Goal: Task Accomplishment & Management: Manage account settings

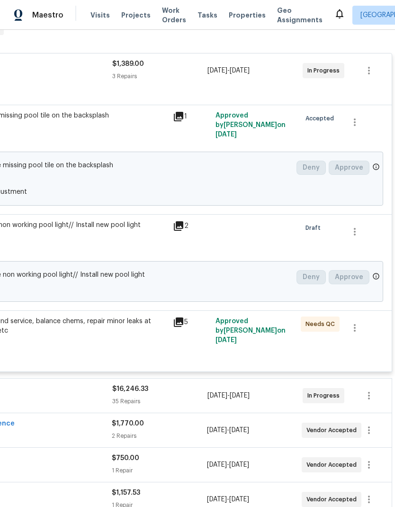
scroll to position [165, 140]
click at [357, 326] on icon "button" at bounding box center [354, 327] width 11 height 11
click at [361, 329] on li "Cancel" at bounding box center [361, 329] width 36 height 16
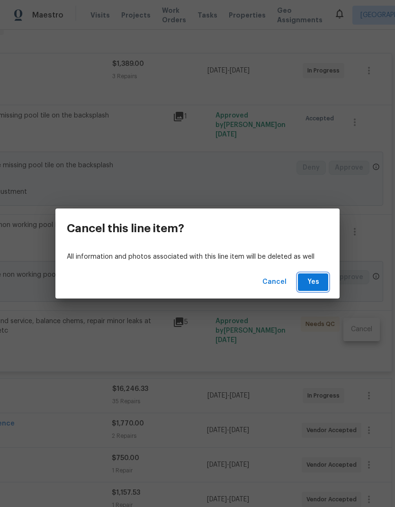
click at [311, 279] on span "Yes" at bounding box center [312, 282] width 15 height 12
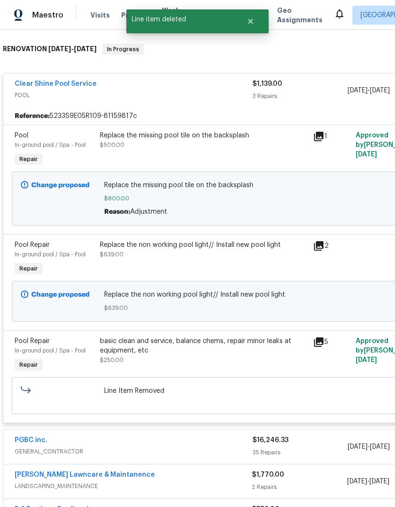
scroll to position [144, 0]
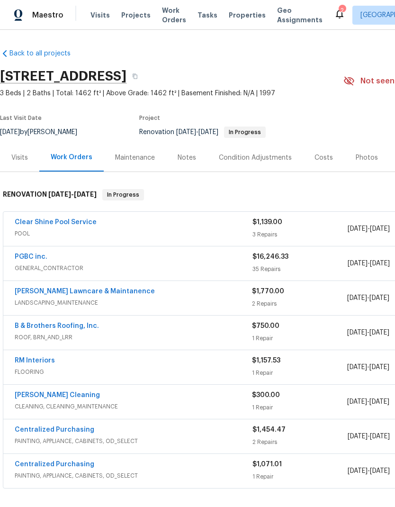
click at [73, 222] on link "Clear Shine Pool Service" at bounding box center [56, 222] width 82 height 7
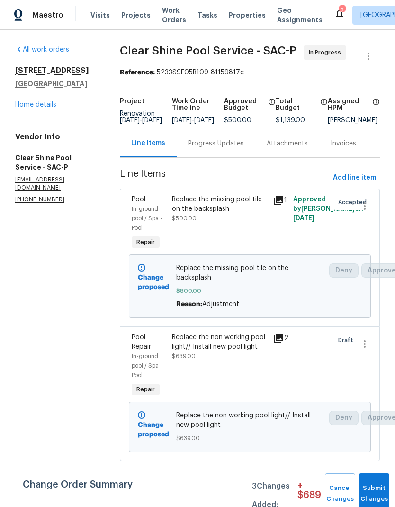
click at [48, 104] on link "Home details" at bounding box center [35, 104] width 41 height 7
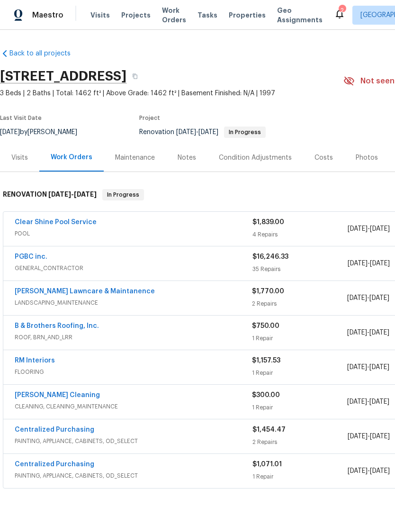
click at [81, 223] on link "Clear Shine Pool Service" at bounding box center [56, 222] width 82 height 7
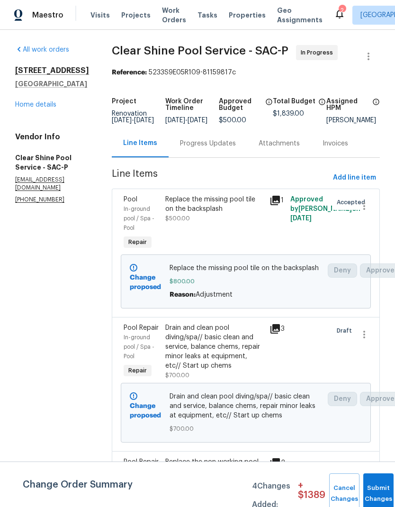
click at [38, 107] on link "Home details" at bounding box center [35, 104] width 41 height 7
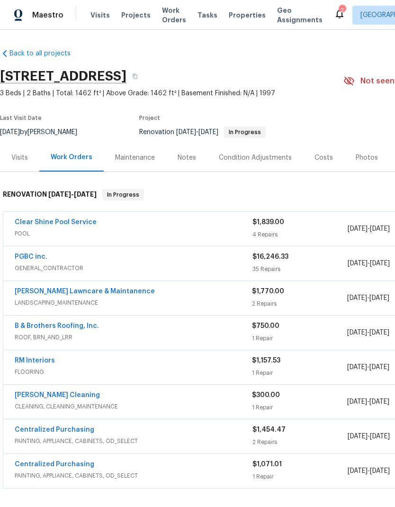
click at [82, 322] on link "B & Brothers Roofing, Inc." at bounding box center [57, 325] width 84 height 7
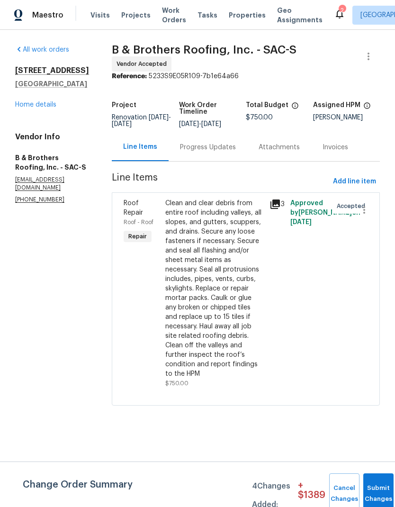
click at [232, 259] on div "Clean and clear debris from entire roof including valleys, all slopes, and gutt…" at bounding box center [214, 288] width 98 height 180
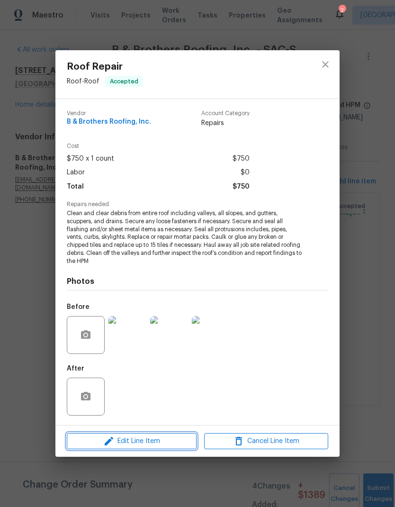
click at [149, 436] on span "Edit Line Item" at bounding box center [132, 441] width 124 height 12
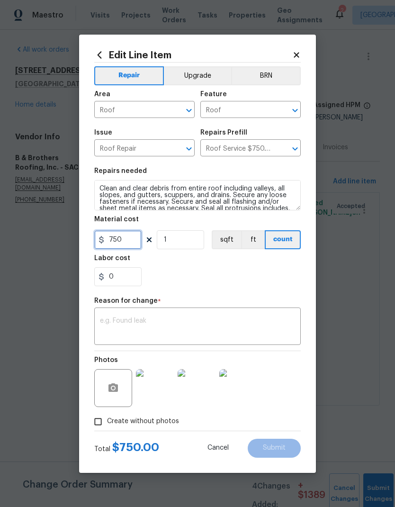
click at [128, 238] on input "750" at bounding box center [117, 239] width 47 height 19
type input "950"
click at [194, 237] on input "1" at bounding box center [180, 239] width 47 height 19
type input "2"
click at [234, 271] on div "0" at bounding box center [197, 276] width 206 height 19
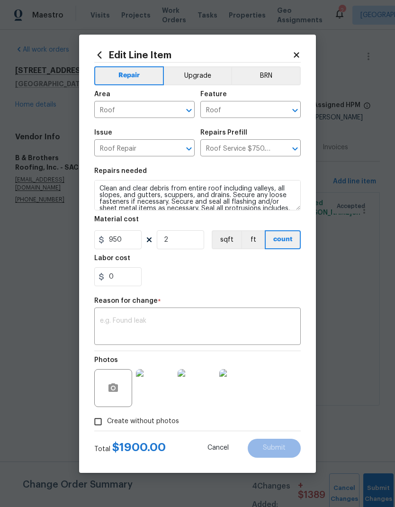
click at [152, 324] on textarea at bounding box center [197, 327] width 195 height 20
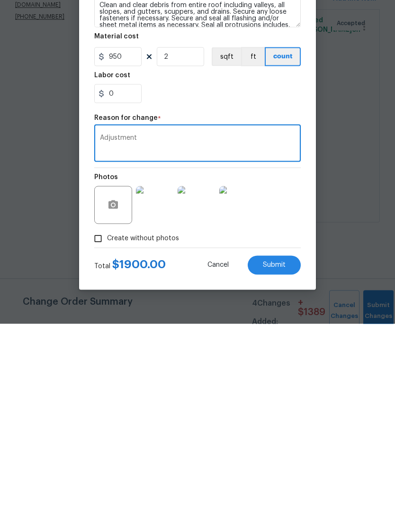
type textarea "Adjustment"
click at [275, 444] on span "Submit" at bounding box center [274, 447] width 23 height 7
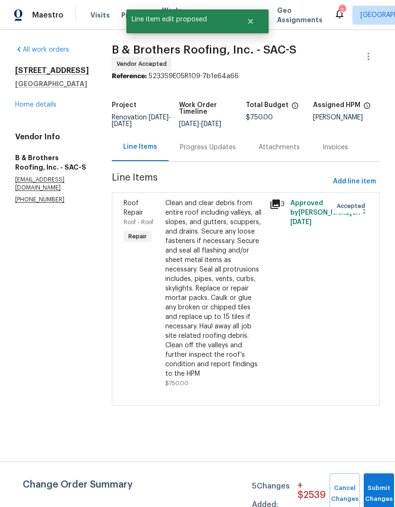
click at [42, 107] on link "Home details" at bounding box center [35, 104] width 41 height 7
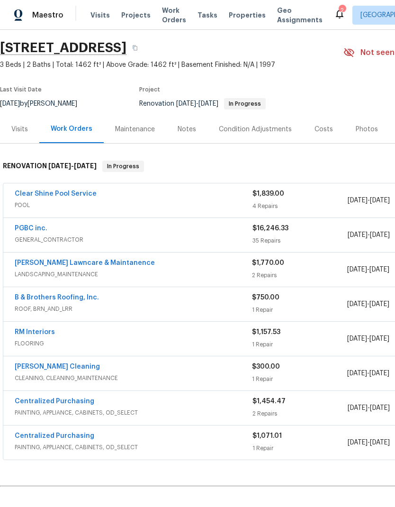
scroll to position [29, 0]
click at [116, 264] on link "[PERSON_NAME] Lawncare & Maintanence" at bounding box center [85, 262] width 140 height 7
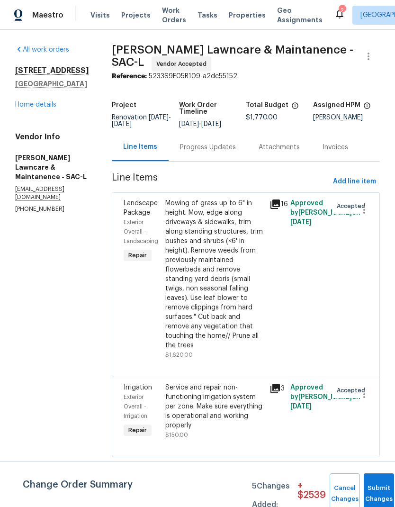
click at [36, 108] on link "Home details" at bounding box center [35, 104] width 41 height 7
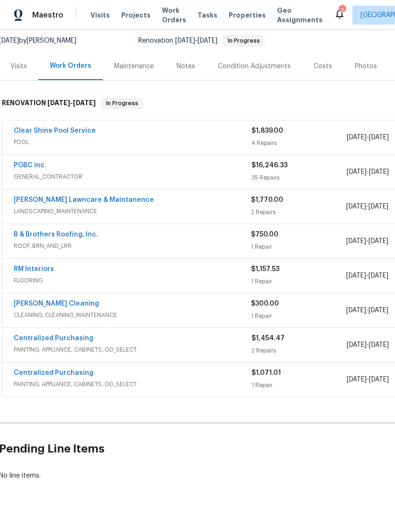
scroll to position [91, 1]
click at [42, 269] on link "RM Interiors" at bounding box center [34, 269] width 40 height 7
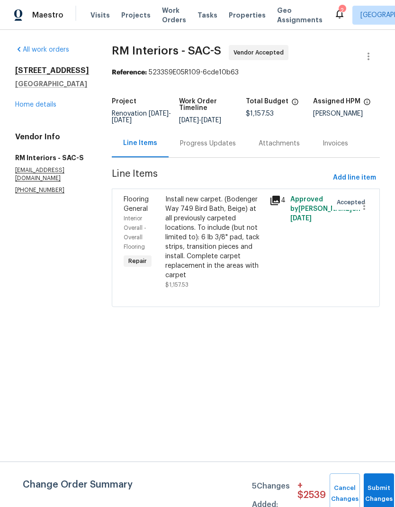
click at [221, 148] on div "Progress Updates" at bounding box center [208, 143] width 56 height 9
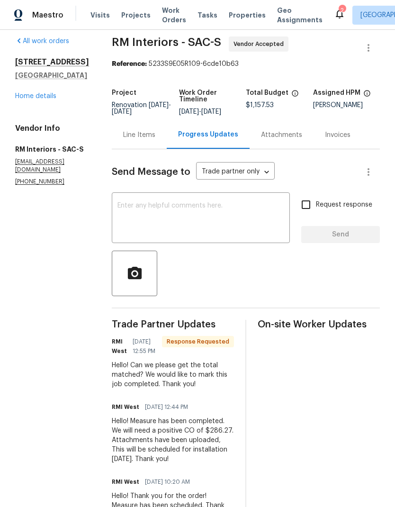
scroll to position [8, 0]
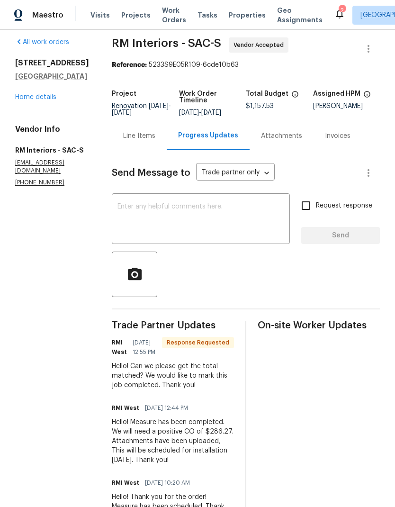
click at [44, 95] on link "Home details" at bounding box center [35, 97] width 41 height 7
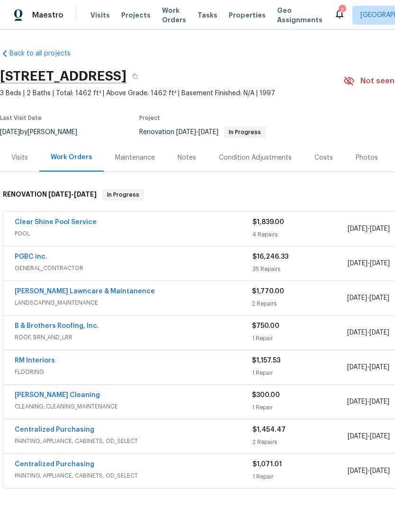
click at [52, 360] on link "RM Interiors" at bounding box center [35, 360] width 40 height 7
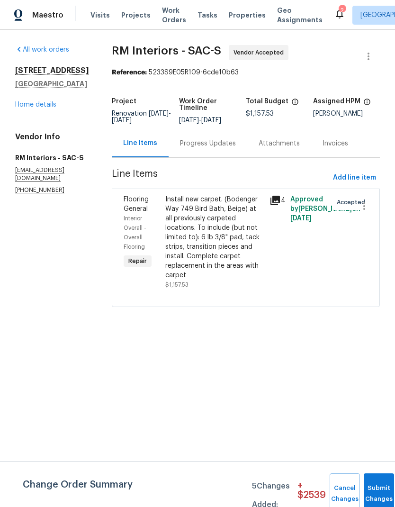
click at [217, 243] on div "Install new carpet. (Bodenger Way 749 Bird Bath, Beige) at all previously carpe…" at bounding box center [214, 237] width 98 height 85
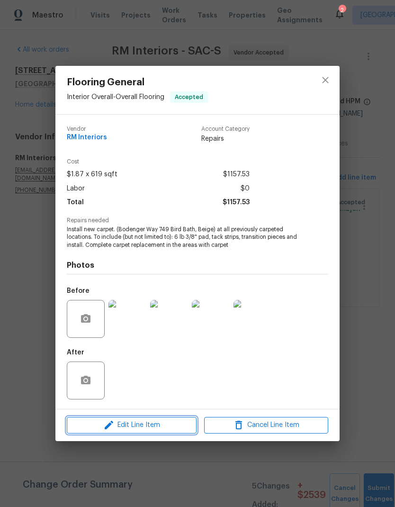
click at [145, 424] on span "Edit Line Item" at bounding box center [132, 425] width 124 height 12
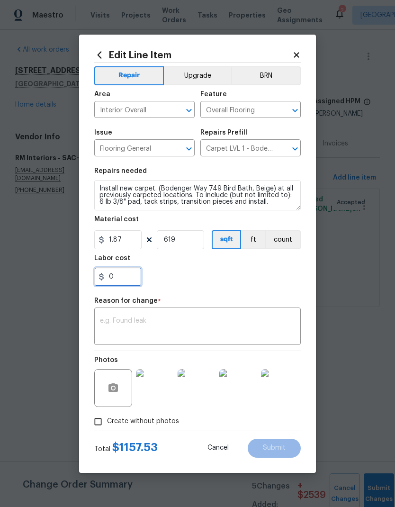
click at [126, 276] on input "0" at bounding box center [117, 276] width 47 height 19
type input "286.27"
click at [224, 276] on div "286.27" at bounding box center [197, 276] width 206 height 19
click at [149, 323] on textarea at bounding box center [197, 327] width 195 height 20
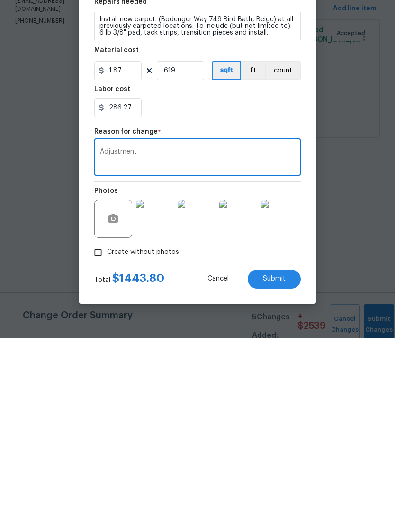
type textarea "Adjustment"
click at [256, 267] on div "286.27" at bounding box center [197, 276] width 206 height 19
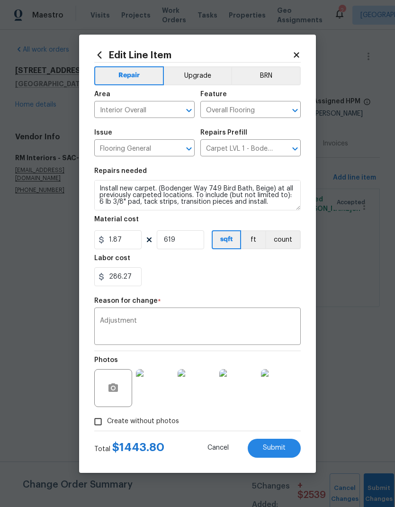
click at [277, 448] on span "Submit" at bounding box center [274, 447] width 23 height 7
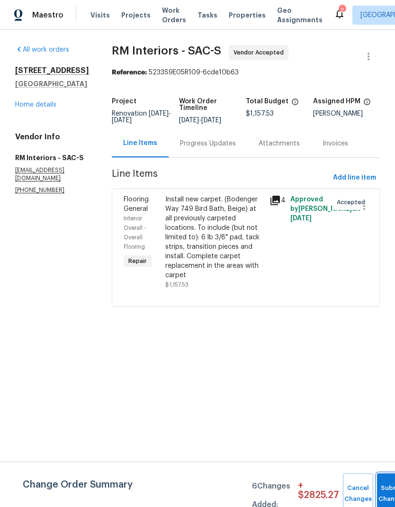
click at [384, 492] on span "Submit Changes" at bounding box center [392, 493] width 21 height 22
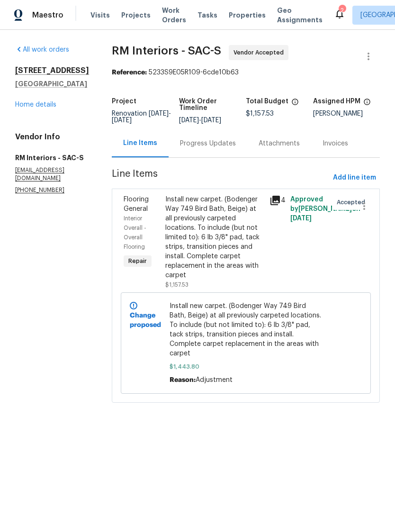
click at [35, 103] on link "Home details" at bounding box center [35, 104] width 41 height 7
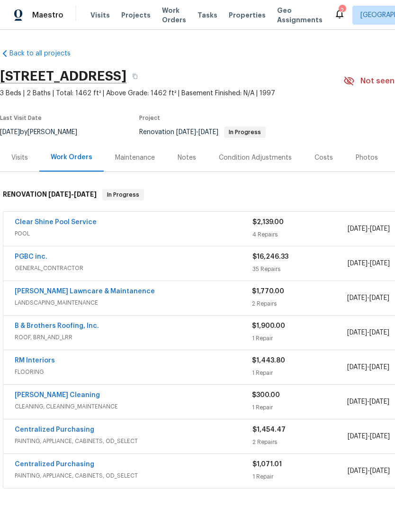
click at [317, 154] on div "Costs" at bounding box center [323, 157] width 18 height 9
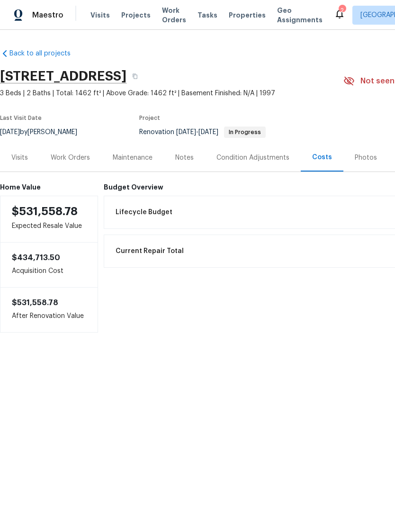
click at [79, 156] on div "Work Orders" at bounding box center [70, 157] width 39 height 9
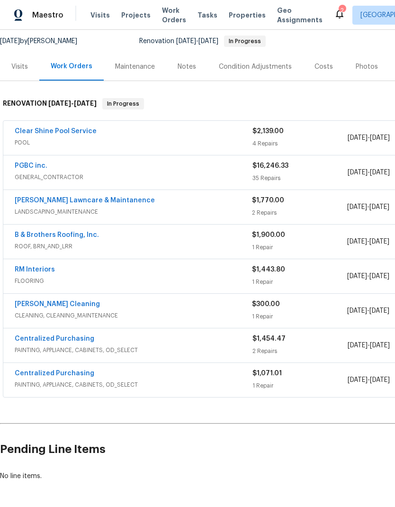
scroll to position [91, 0]
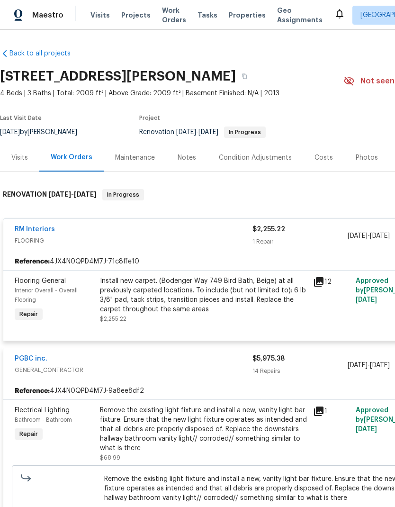
click at [148, 300] on div "Install new carpet. (Bodenger Way 749 Bird Bath, Beige) at all previously carpe…" at bounding box center [203, 295] width 207 height 38
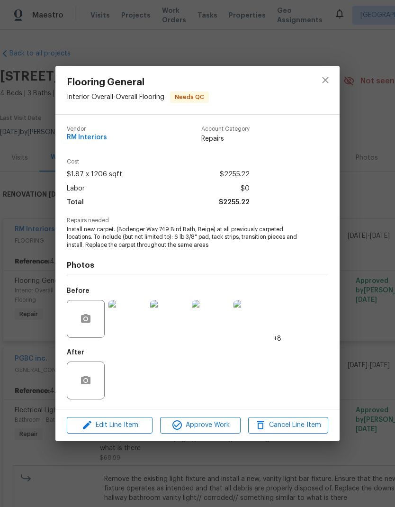
click at [366, 295] on div "Flooring General Interior Overall - Overall Flooring Needs QC Vendor RM Interio…" at bounding box center [197, 253] width 395 height 507
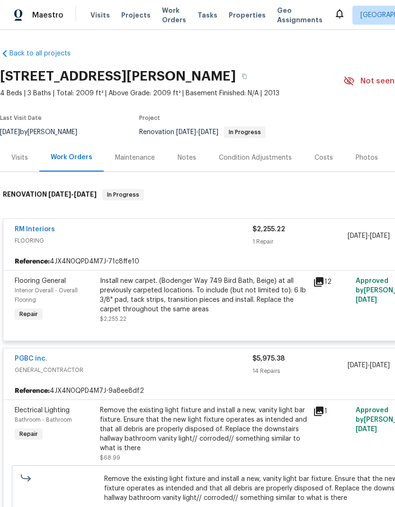
click at [41, 231] on link "RM Interiors" at bounding box center [35, 229] width 40 height 7
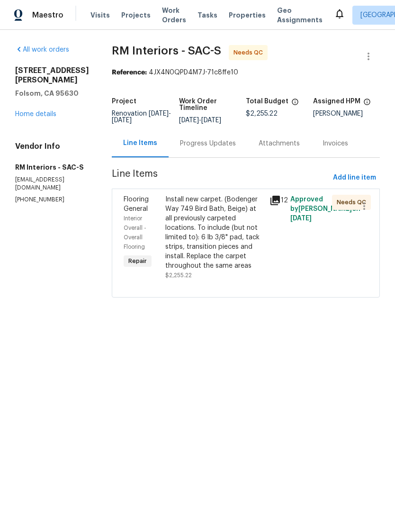
click at [226, 148] on div "Progress Updates" at bounding box center [208, 143] width 56 height 9
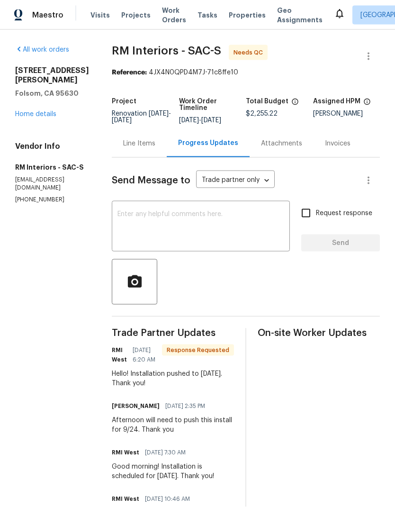
click at [47, 111] on link "Home details" at bounding box center [35, 114] width 41 height 7
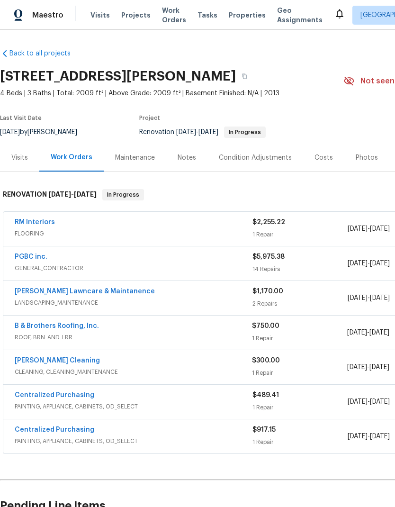
click at [83, 322] on link "B & Brothers Roofing, Inc." at bounding box center [57, 325] width 84 height 7
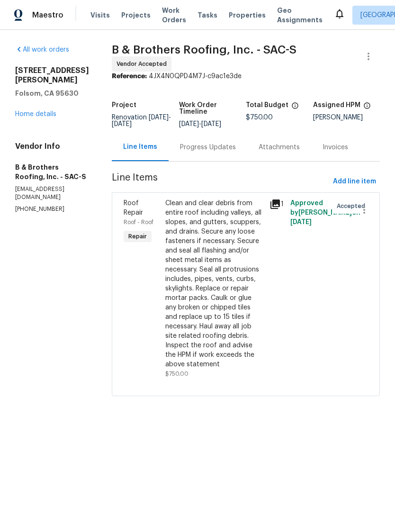
click at [236, 269] on div "Clean and clear debris from entire roof including valleys, all slopes, and gutt…" at bounding box center [214, 283] width 98 height 170
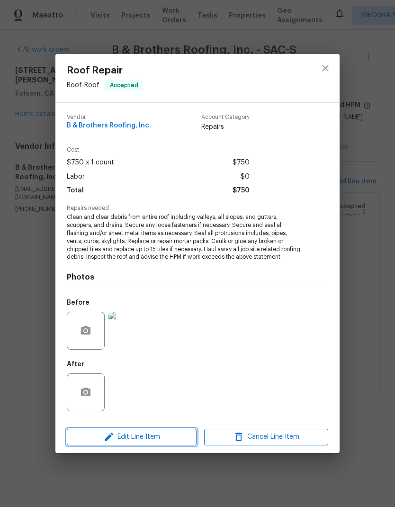
click at [160, 430] on button "Edit Line Item" at bounding box center [132, 437] width 130 height 17
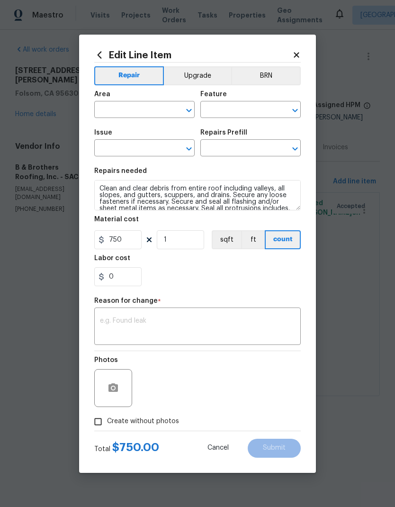
type input "Roof"
type input "Roof Repair"
type input "Roof Service $750.00"
click at [134, 241] on input "750" at bounding box center [117, 239] width 47 height 19
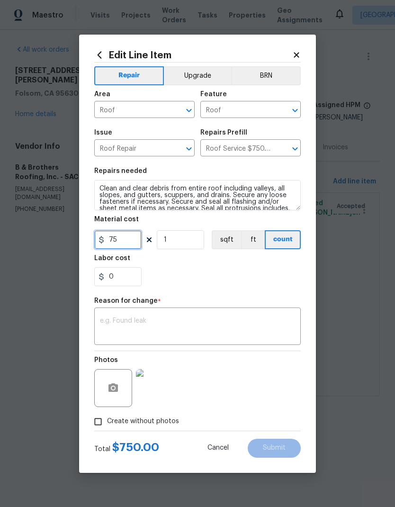
type input "75"
click at [234, 265] on div "Labor cost" at bounding box center [197, 261] width 206 height 12
click at [174, 324] on textarea at bounding box center [197, 327] width 195 height 20
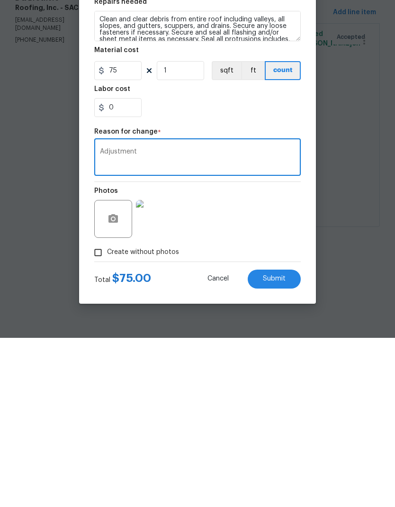
type textarea "Adjustment"
click at [248, 351] on div "Photos" at bounding box center [197, 382] width 206 height 62
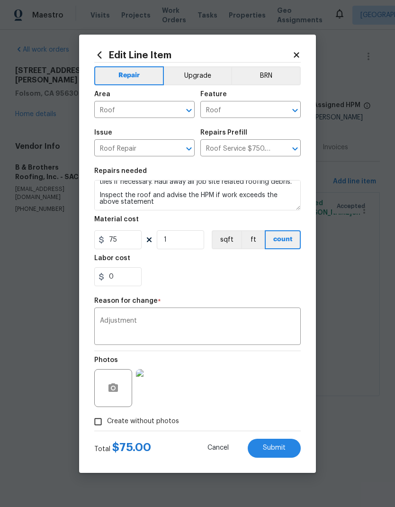
scroll to position [46, 0]
click at [251, 384] on div "Photos" at bounding box center [197, 382] width 206 height 62
click at [279, 440] on button "Submit" at bounding box center [274, 447] width 53 height 19
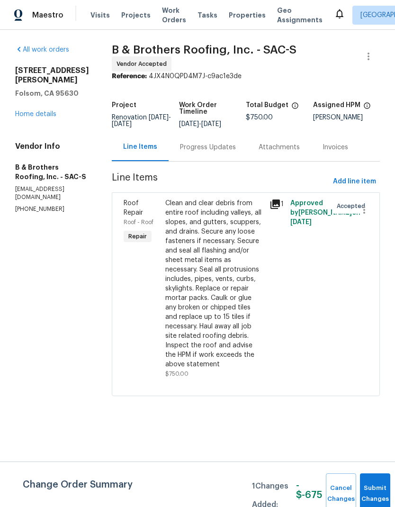
click at [45, 111] on link "Home details" at bounding box center [35, 114] width 41 height 7
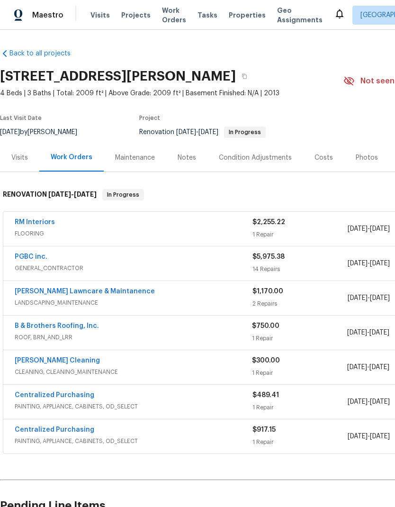
click at [157, 258] on div "PGBC inc." at bounding box center [134, 257] width 238 height 11
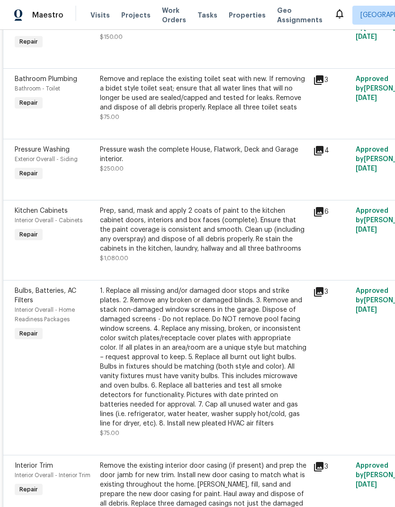
scroll to position [571, 0]
click at [231, 224] on div "Prep, sand, mask and apply 2 coats of paint to the kitchen cabinet doors, inter…" at bounding box center [203, 228] width 207 height 47
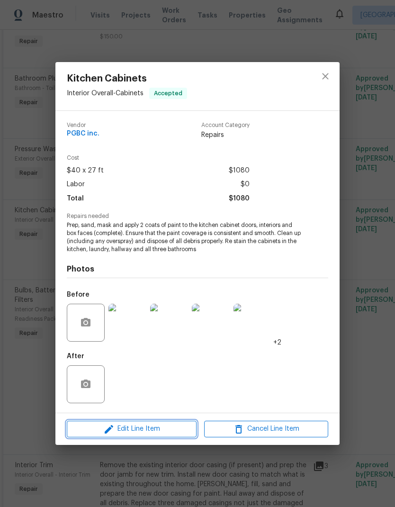
click at [158, 425] on span "Edit Line Item" at bounding box center [132, 429] width 124 height 12
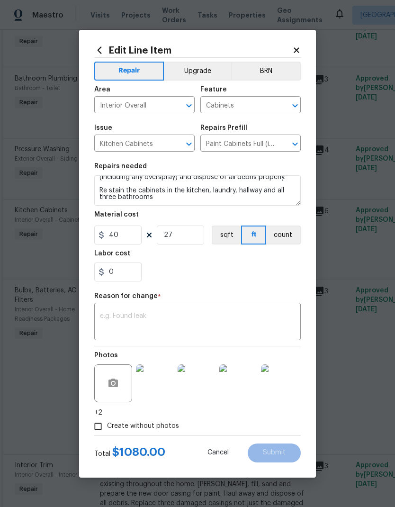
scroll to position [27, 0]
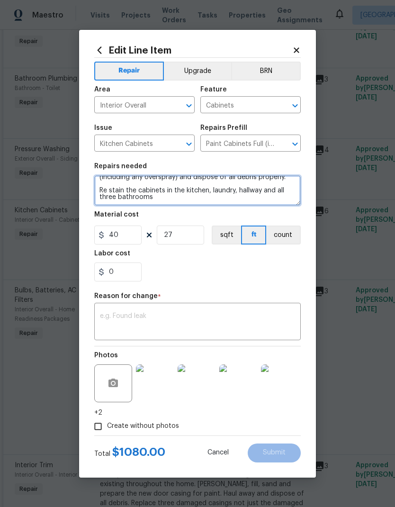
click at [121, 190] on textarea "Prep, sand, mask and apply 2 coats of paint to the kitchen cabinet doors, inter…" at bounding box center [197, 190] width 206 height 30
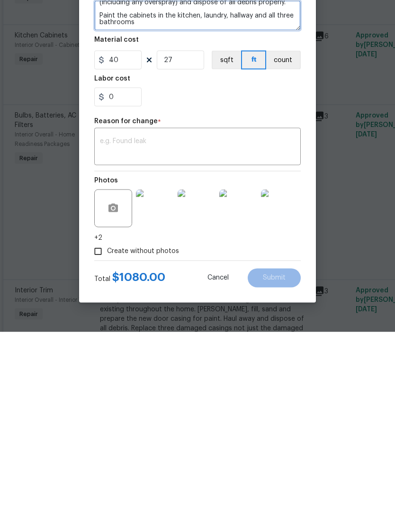
scroll to position [38, 0]
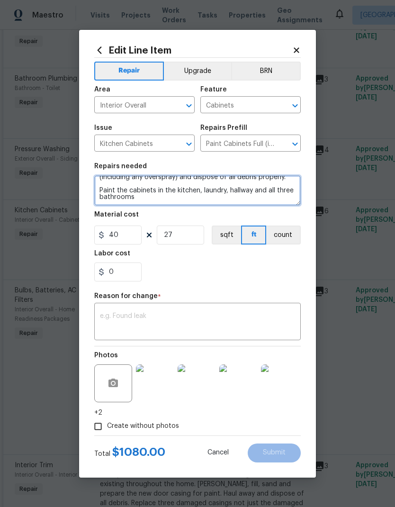
type textarea "Prep, sand, mask and apply 2 coats of paint to the kitchen cabinet doors, inter…"
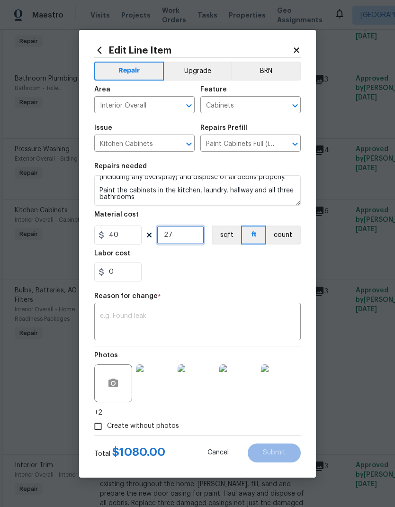
click at [189, 235] on input "27" at bounding box center [180, 234] width 47 height 19
click at [266, 268] on div "0" at bounding box center [197, 271] width 206 height 19
click at [195, 237] on input "92" at bounding box center [180, 234] width 47 height 19
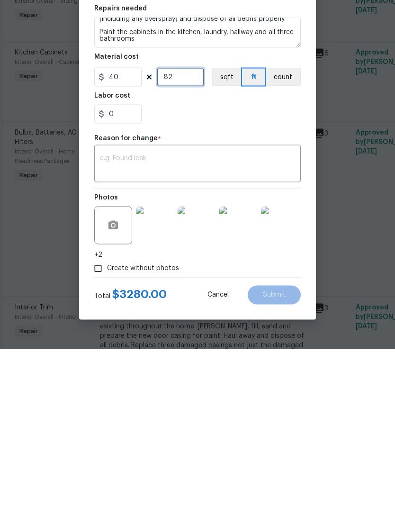
type input "82"
click at [266, 262] on div "0" at bounding box center [197, 271] width 206 height 19
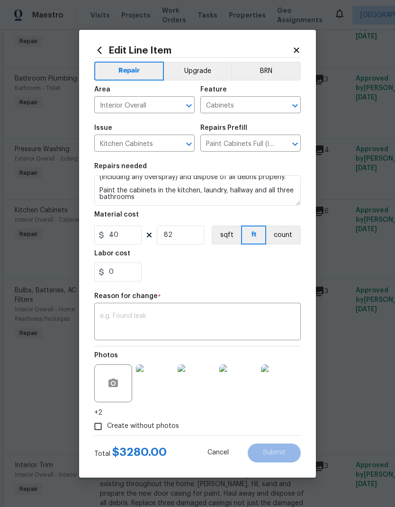
click at [269, 261] on div "Labor cost" at bounding box center [197, 256] width 206 height 12
click at [157, 318] on textarea at bounding box center [197, 322] width 195 height 20
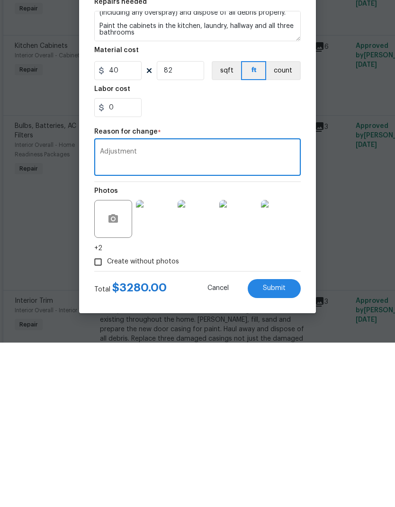
type textarea "Adjustment"
click at [250, 262] on div "0" at bounding box center [197, 271] width 206 height 19
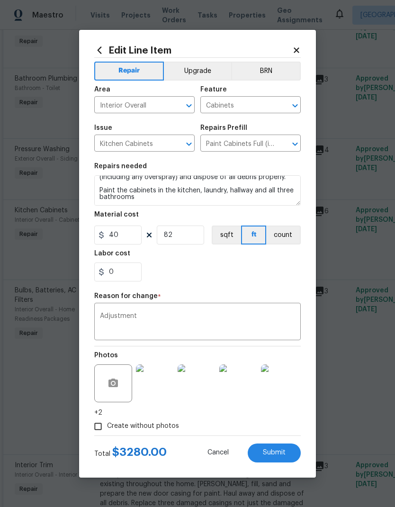
click at [278, 454] on span "Submit" at bounding box center [274, 452] width 23 height 7
type textarea "Prep, sand, mask and apply 2 coats of paint to the kitchen cabinet doors, inter…"
type input "27"
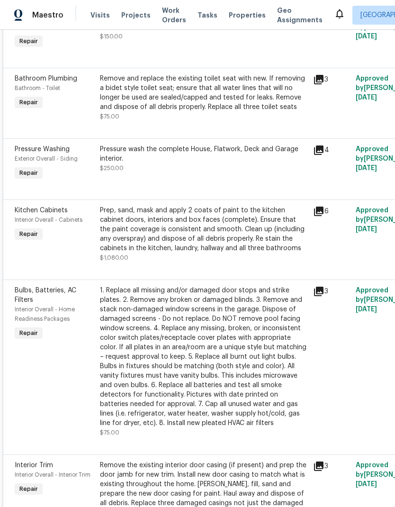
click at [56, 207] on span "Kitchen Cabinets" at bounding box center [41, 210] width 53 height 7
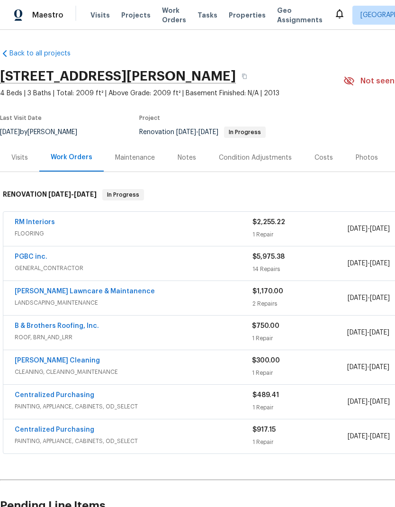
click at [39, 257] on link "PGBC inc." at bounding box center [31, 256] width 33 height 7
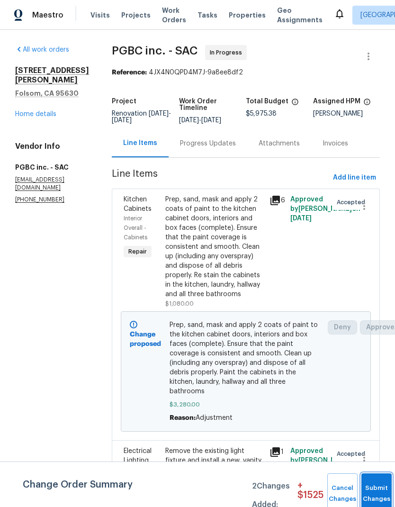
click at [373, 483] on button "Submit Changes" at bounding box center [376, 493] width 30 height 41
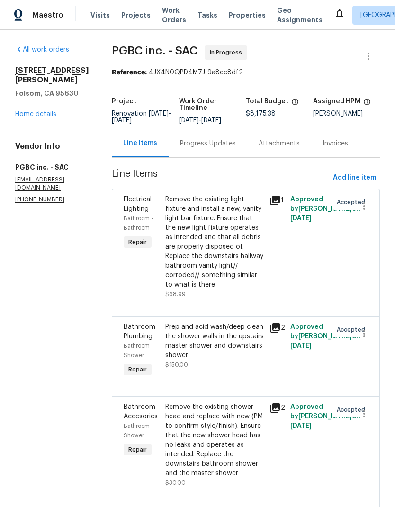
click at [45, 111] on link "Home details" at bounding box center [35, 114] width 41 height 7
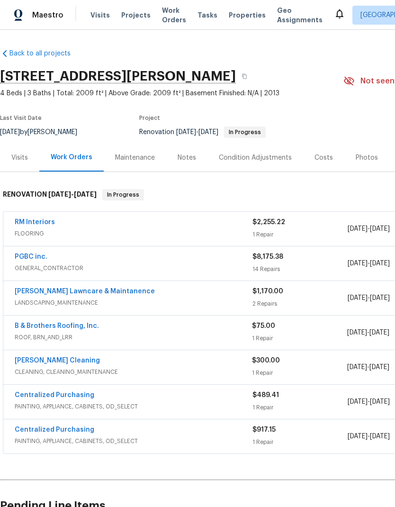
click at [40, 255] on link "PGBC inc." at bounding box center [31, 256] width 33 height 7
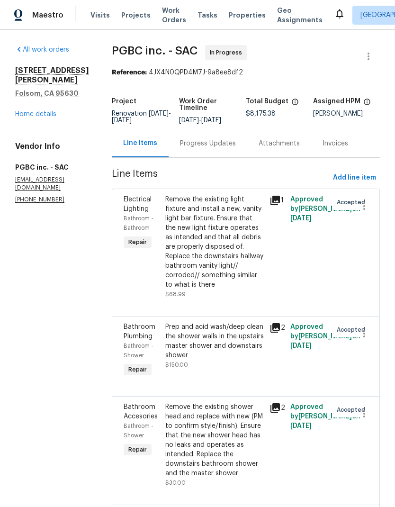
click at [48, 112] on link "Home details" at bounding box center [35, 114] width 41 height 7
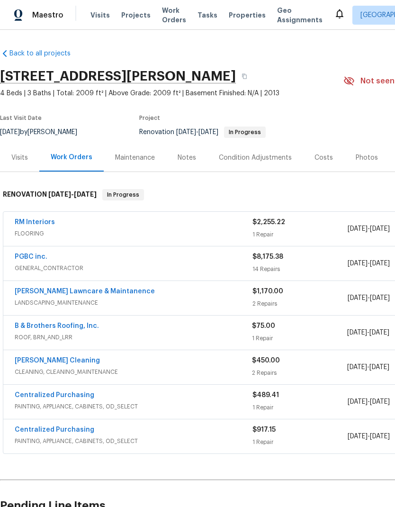
click at [54, 360] on link "[PERSON_NAME] Cleaning" at bounding box center [57, 360] width 85 height 7
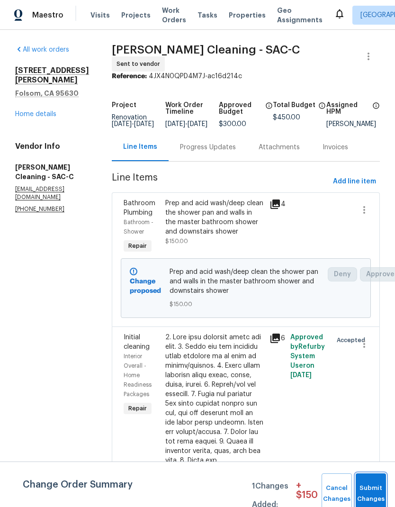
click at [371, 486] on button "Submit Changes" at bounding box center [371, 493] width 30 height 41
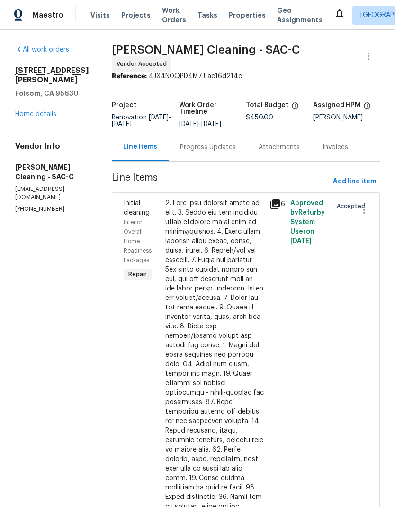
click at [53, 111] on link "Home details" at bounding box center [35, 114] width 41 height 7
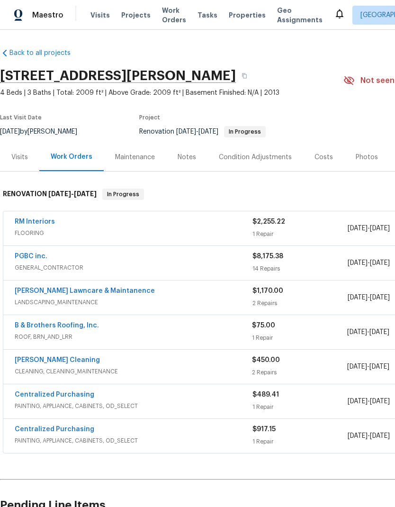
scroll to position [0, 0]
